Goal: Transaction & Acquisition: Purchase product/service

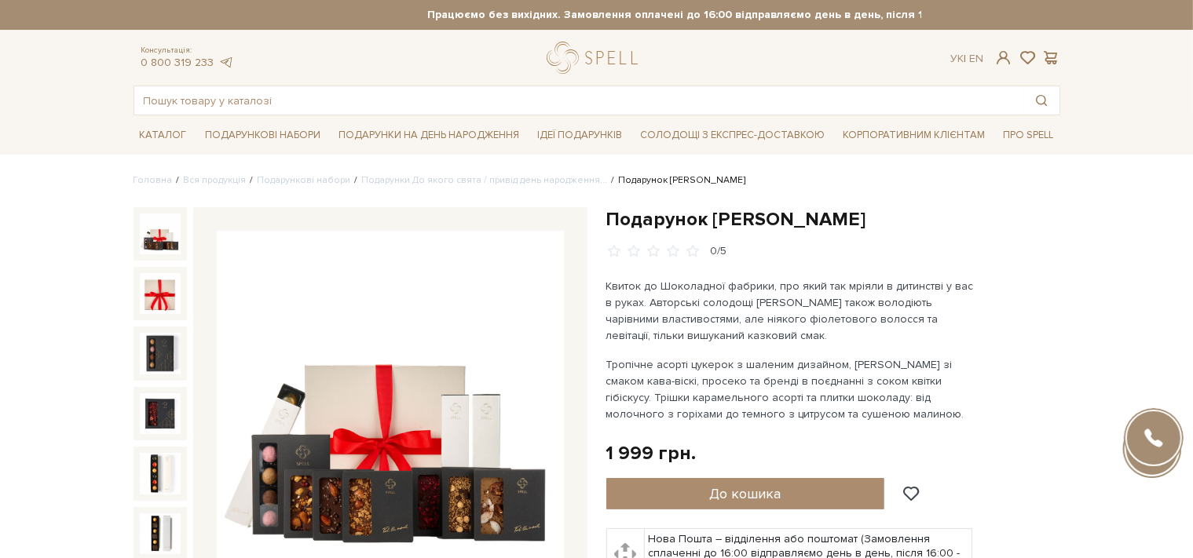
click at [148, 231] on img at bounding box center [160, 234] width 41 height 41
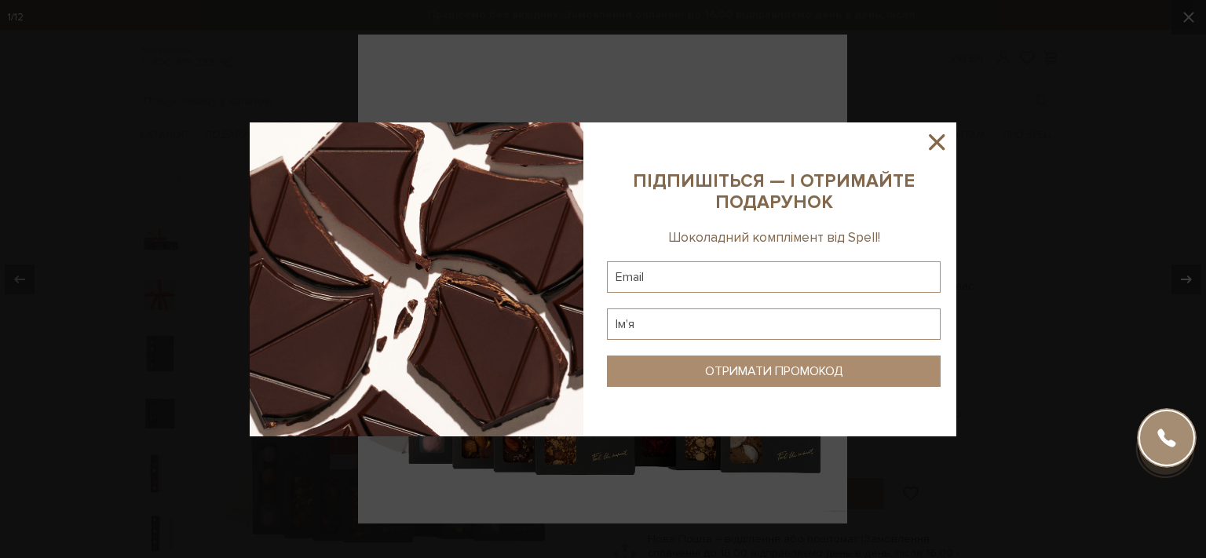
click at [938, 137] on icon at bounding box center [936, 142] width 27 height 27
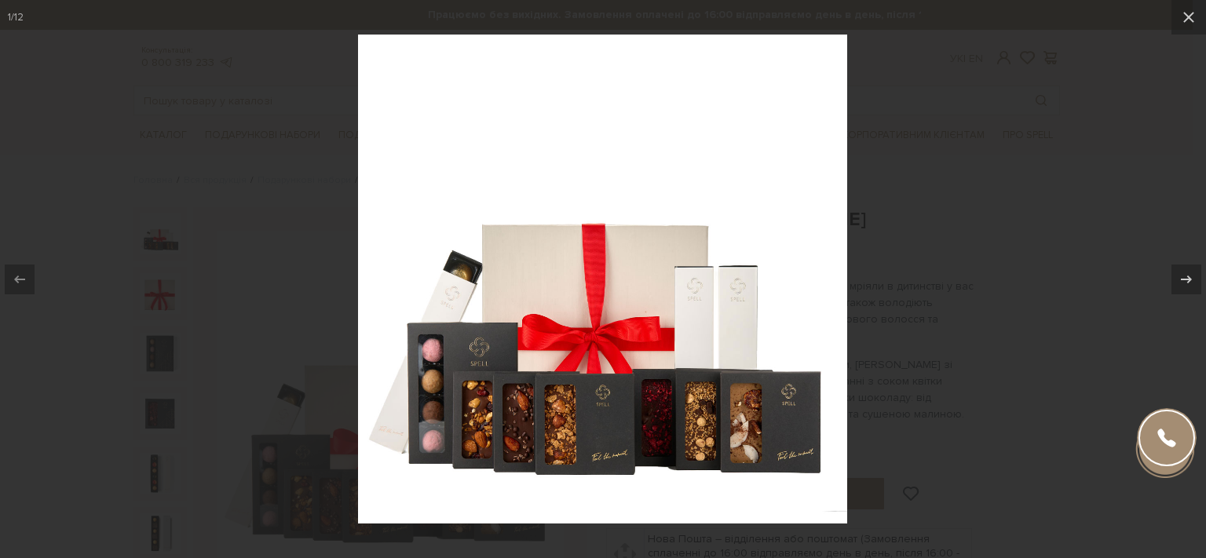
click at [909, 193] on div at bounding box center [603, 279] width 1206 height 558
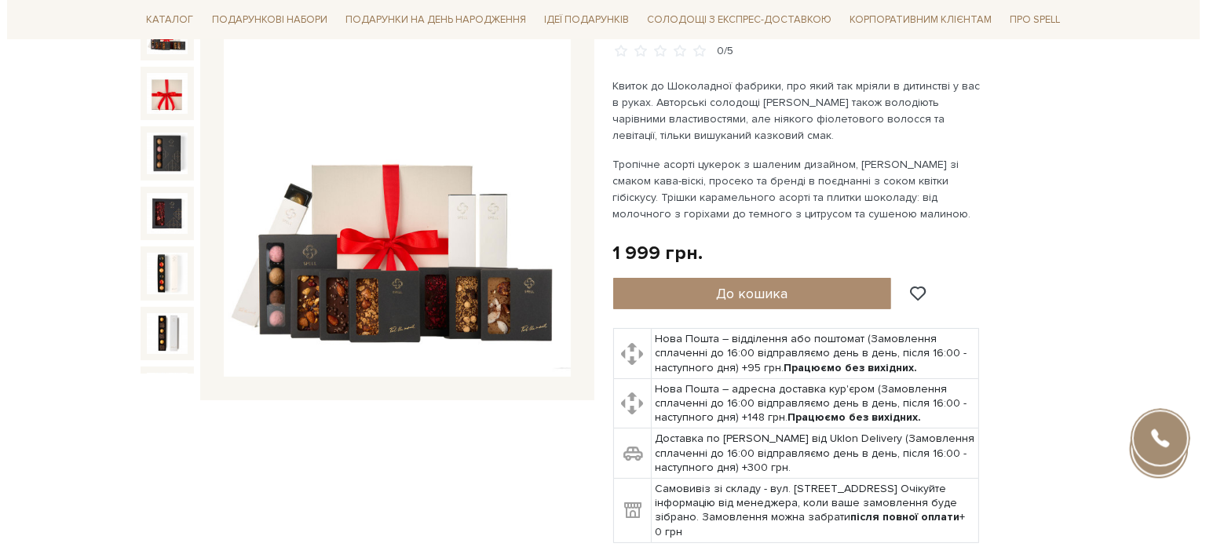
scroll to position [221, 0]
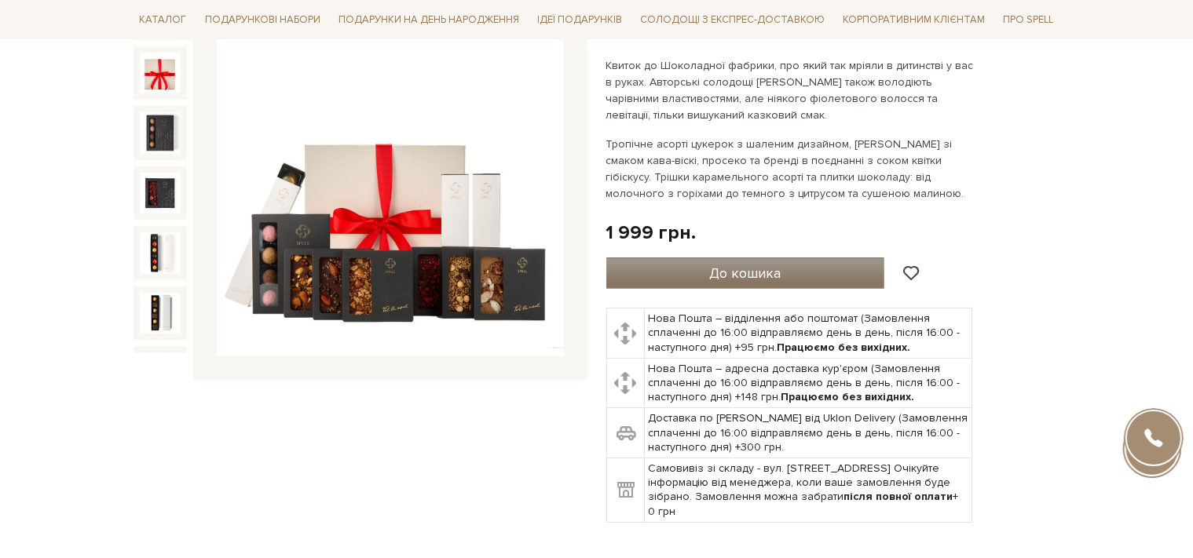
click at [771, 269] on span "До кошика" at bounding box center [744, 273] width 71 height 17
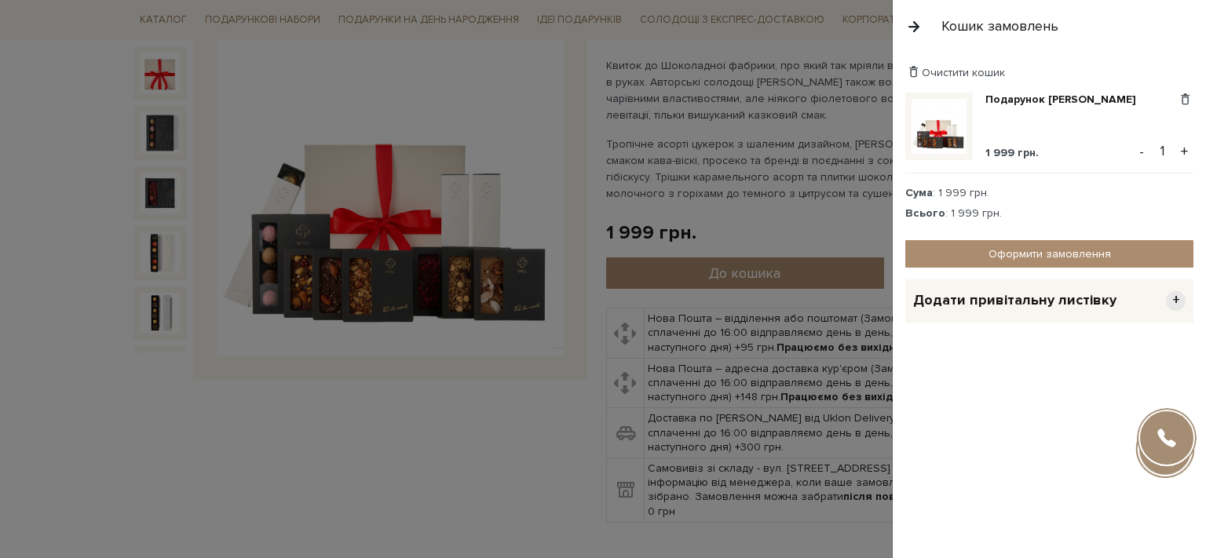
click at [1032, 303] on span "Додати привітальну листівку" at bounding box center [1014, 300] width 203 height 18
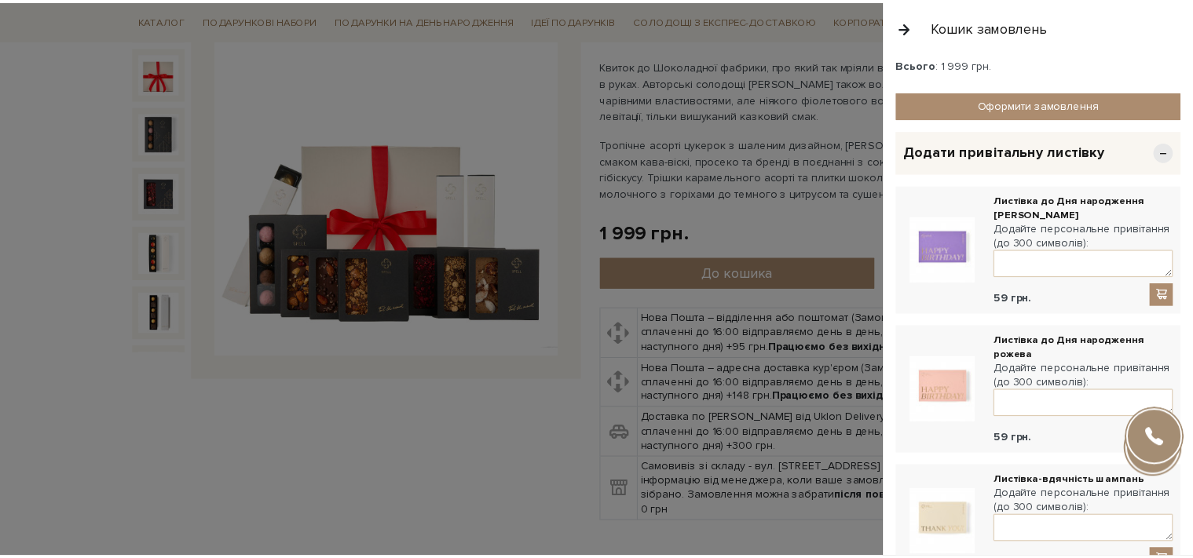
scroll to position [0, 0]
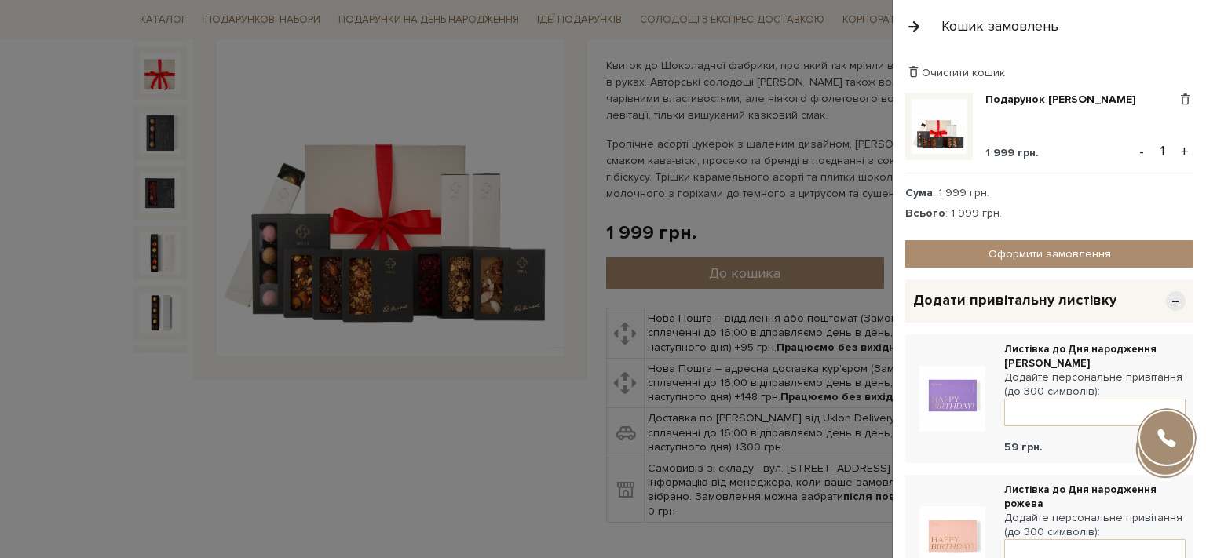
click at [912, 25] on button "button" at bounding box center [913, 26] width 17 height 27
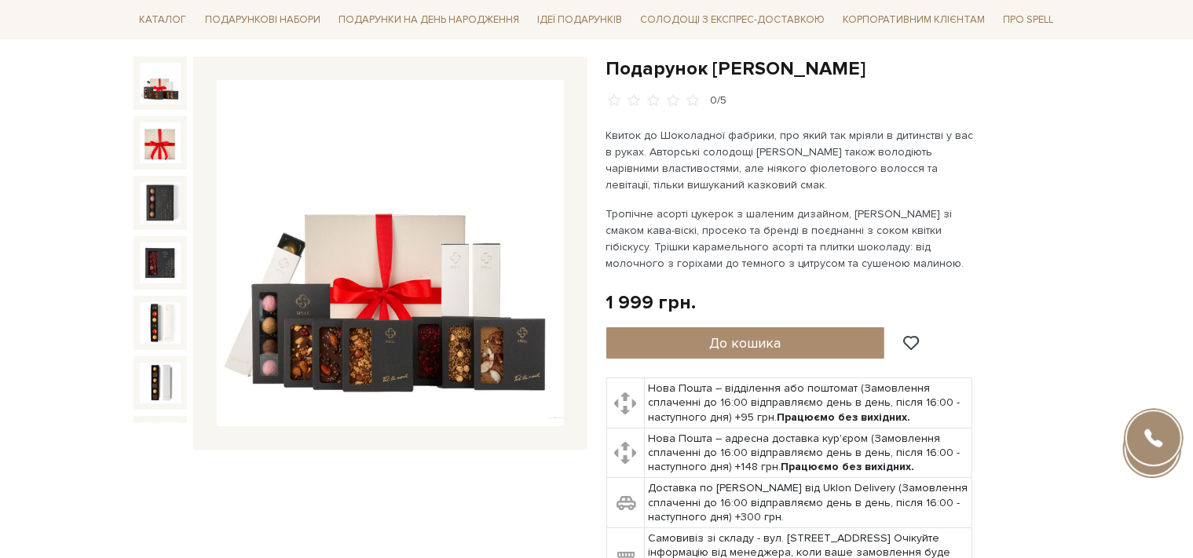
scroll to position [110, 0]
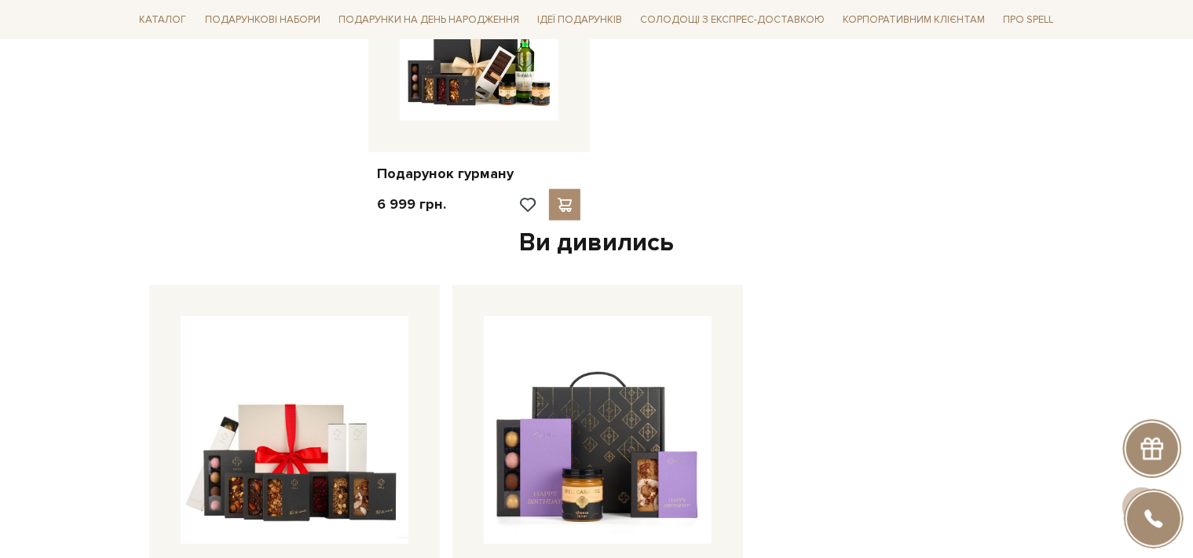
scroll to position [1768, 0]
